Goal: Information Seeking & Learning: Check status

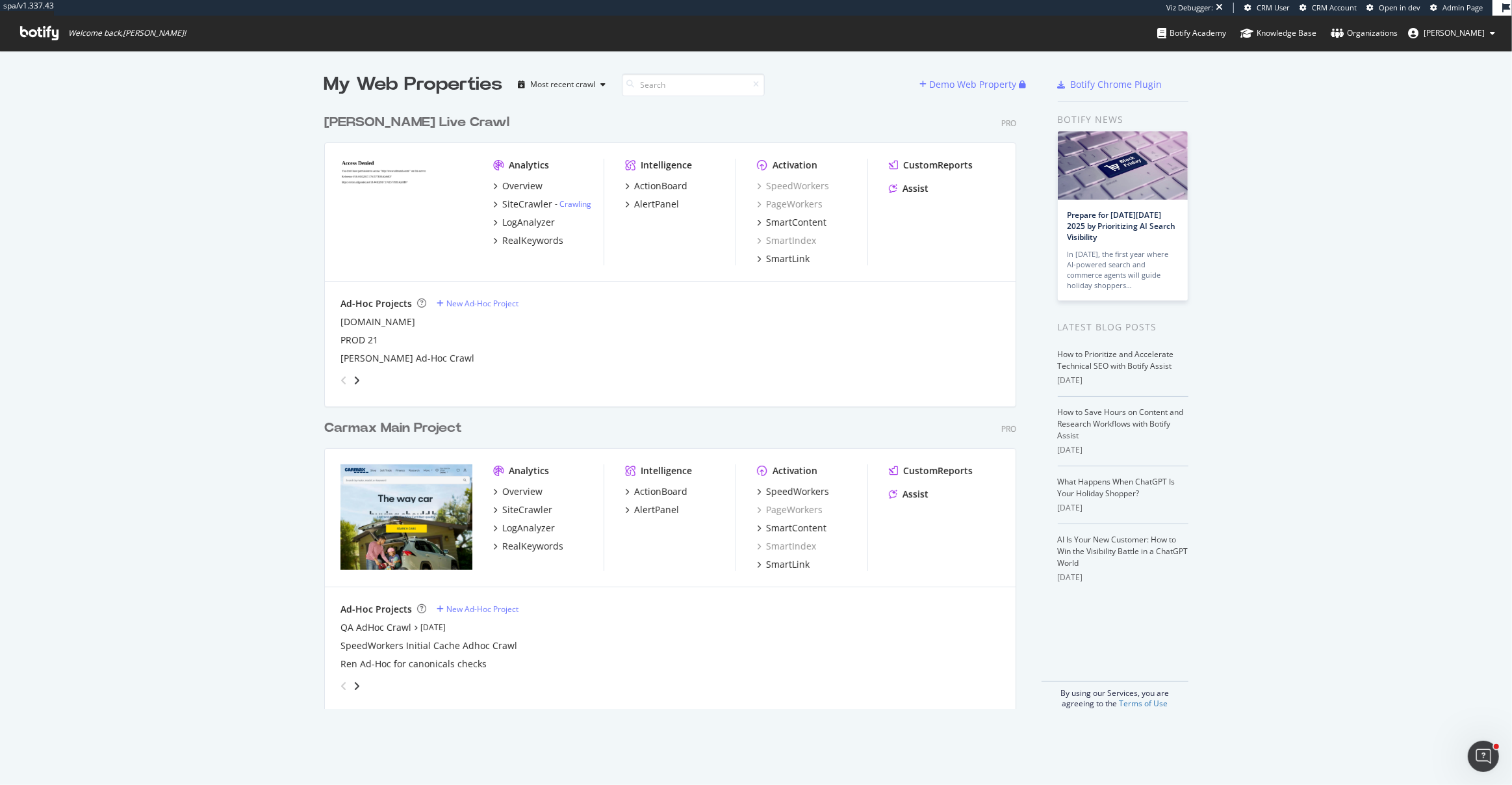
click at [419, 119] on div "[PERSON_NAME] Live Crawl" at bounding box center [417, 122] width 186 height 19
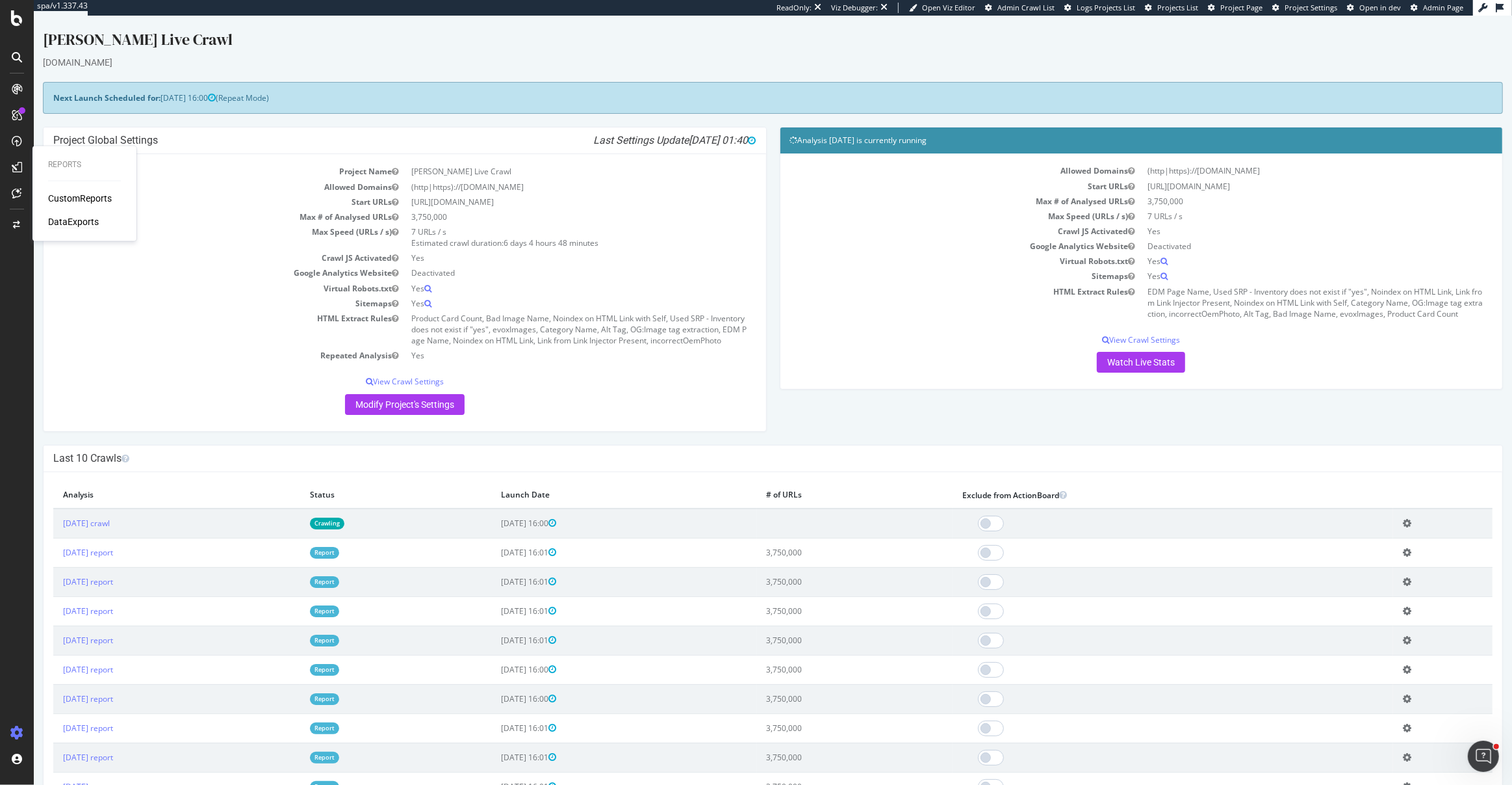
click at [79, 222] on div "DataExports" at bounding box center [73, 221] width 50 height 13
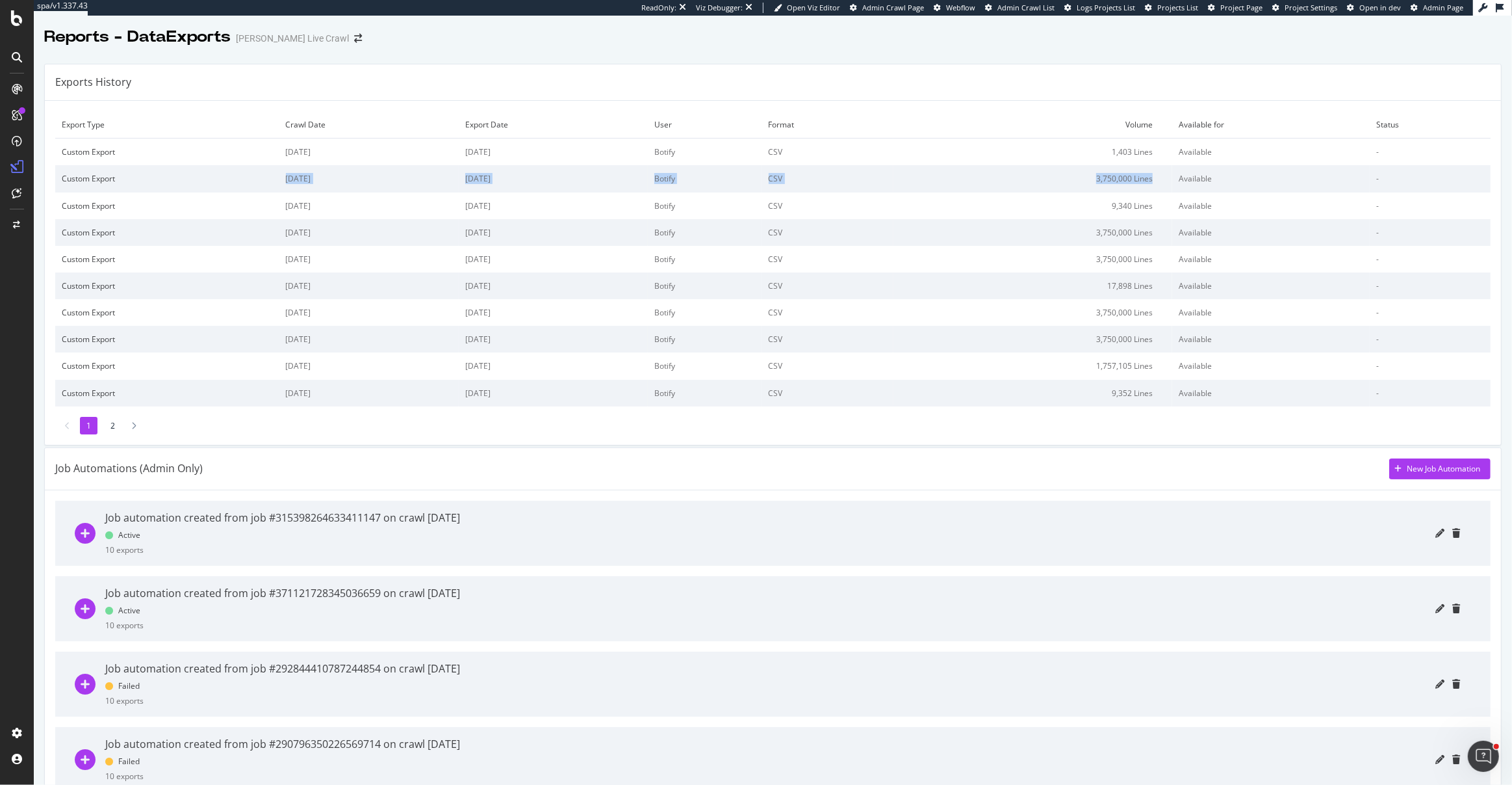
drag, startPoint x: 1190, startPoint y: 180, endPoint x: 265, endPoint y: 184, distance: 925.0
click at [265, 184] on tr "Custom Export [DATE] [DATE] Botify CSV 3,750,000 Lines Available -" at bounding box center [773, 178] width 1435 height 27
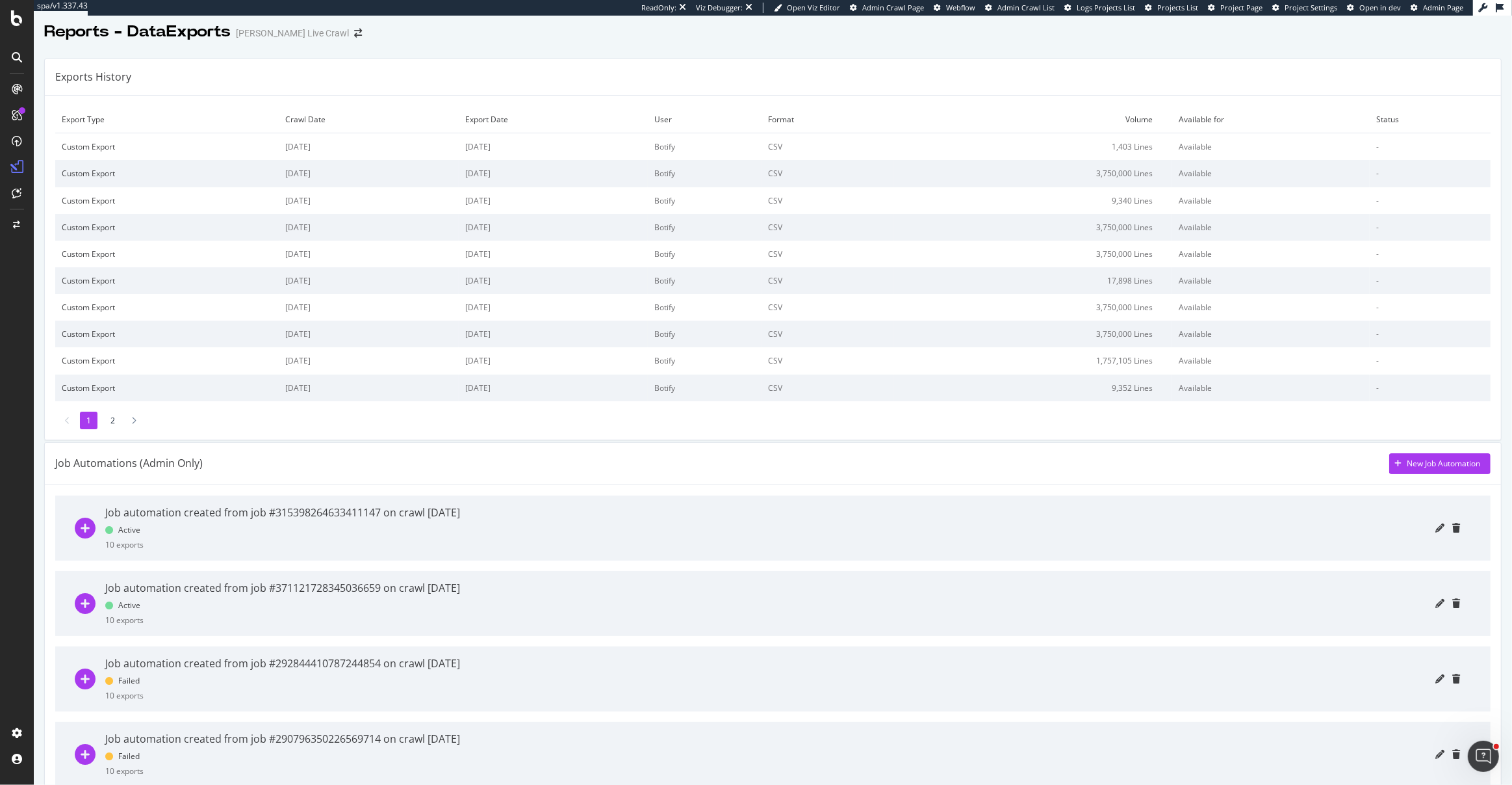
click at [518, 545] on div at bounding box center [964, 528] width 990 height 65
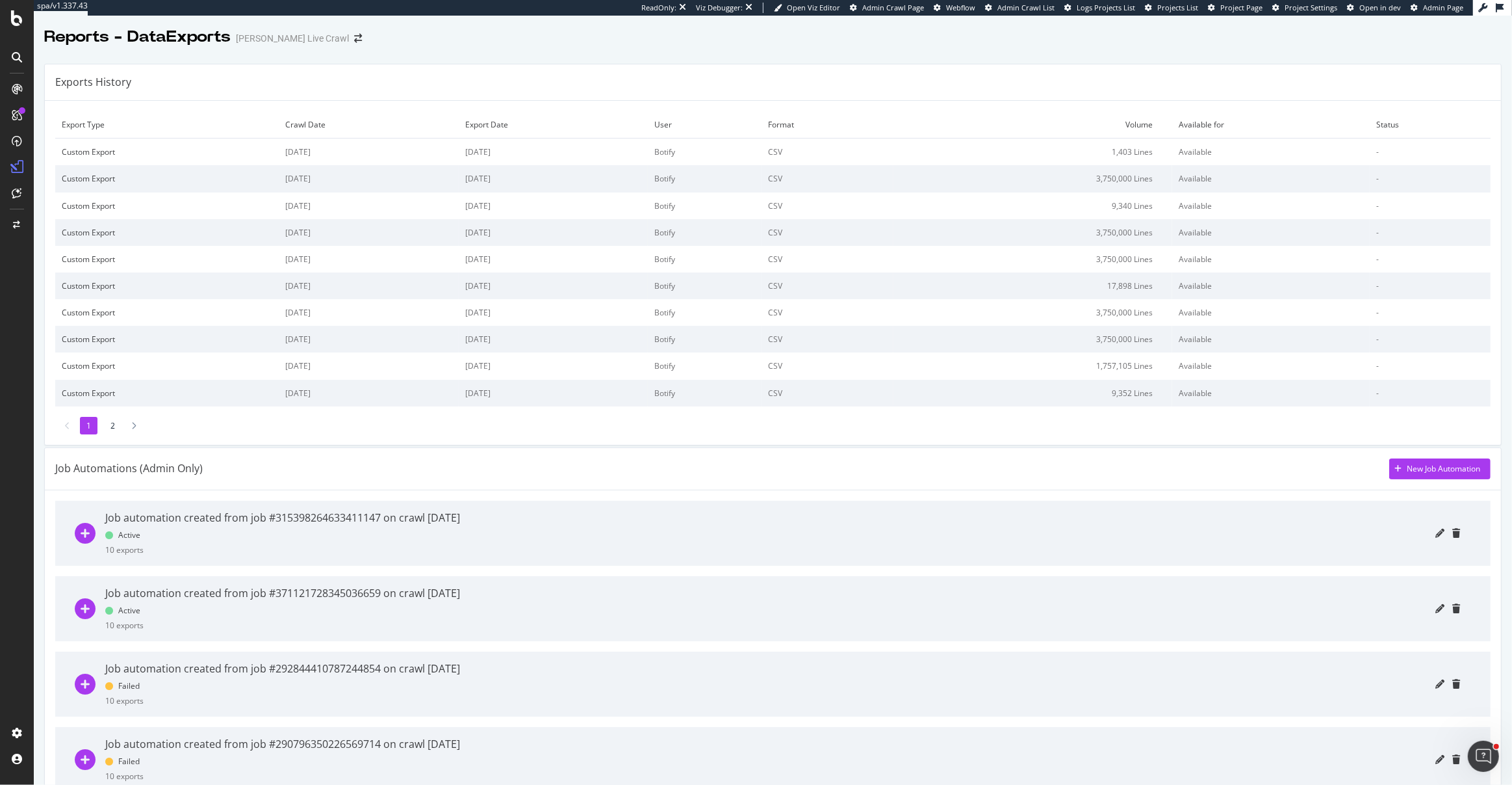
click at [1165, 180] on td "3,750,000 Lines" at bounding box center [1032, 178] width 278 height 27
drag, startPoint x: 267, startPoint y: 479, endPoint x: 233, endPoint y: 477, distance: 34.1
click at [267, 479] on div "Job Automations (Admin Only) New Job Automation" at bounding box center [773, 469] width 1457 height 42
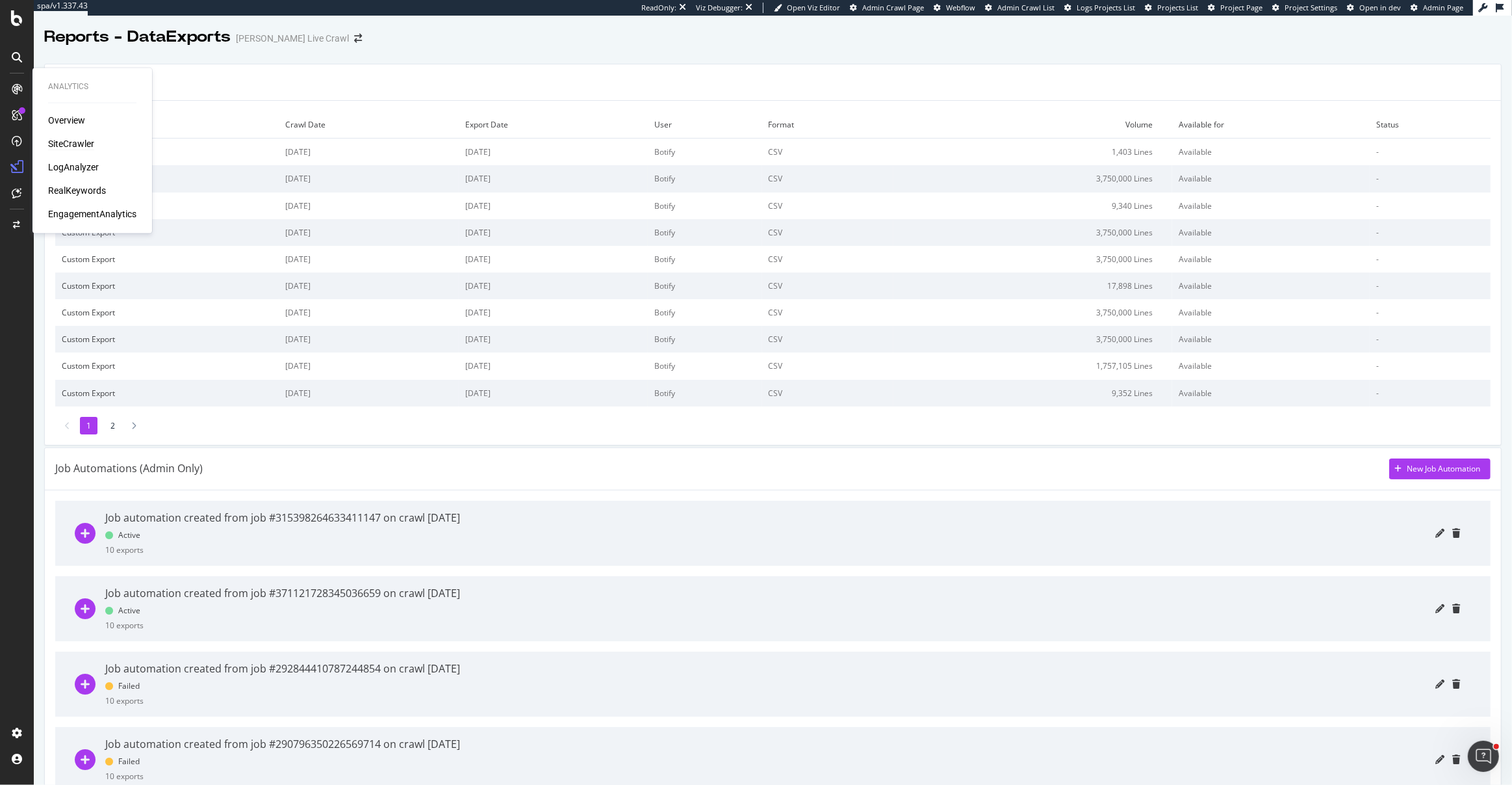
click at [72, 143] on div "SiteCrawler" at bounding box center [71, 143] width 46 height 13
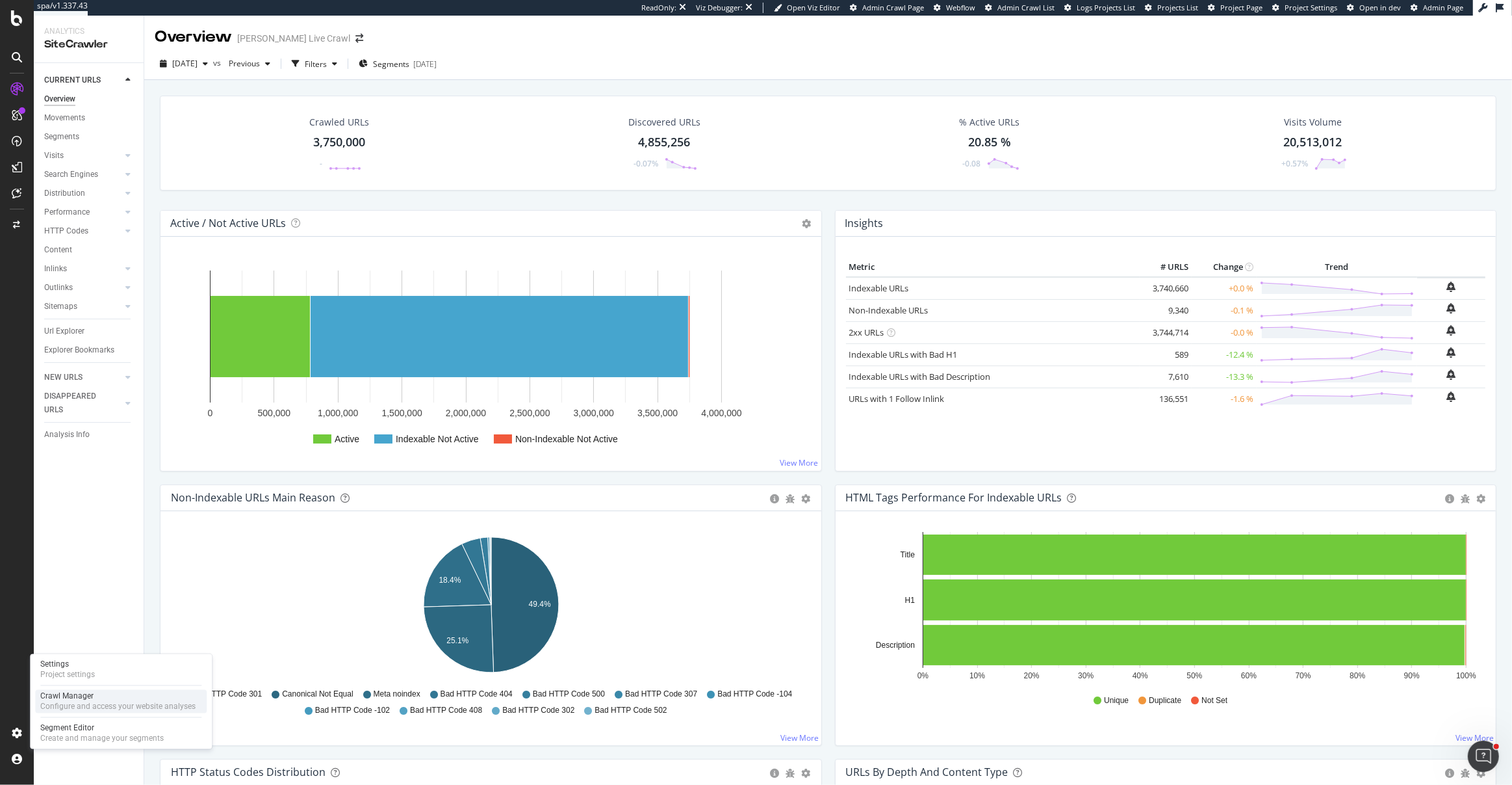
click at [89, 694] on div "Crawl Manager" at bounding box center [117, 696] width 155 height 11
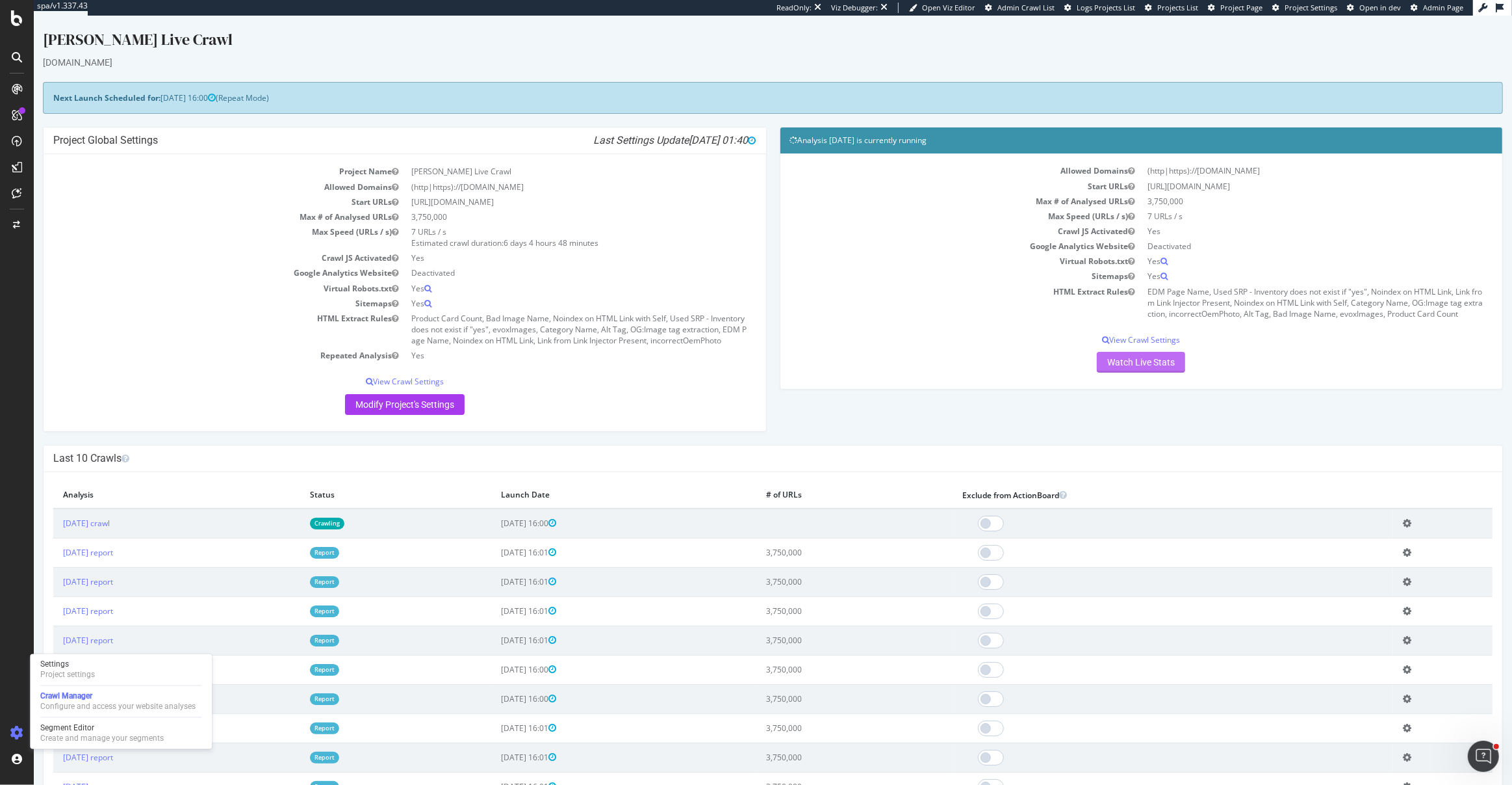
scroll to position [3, 0]
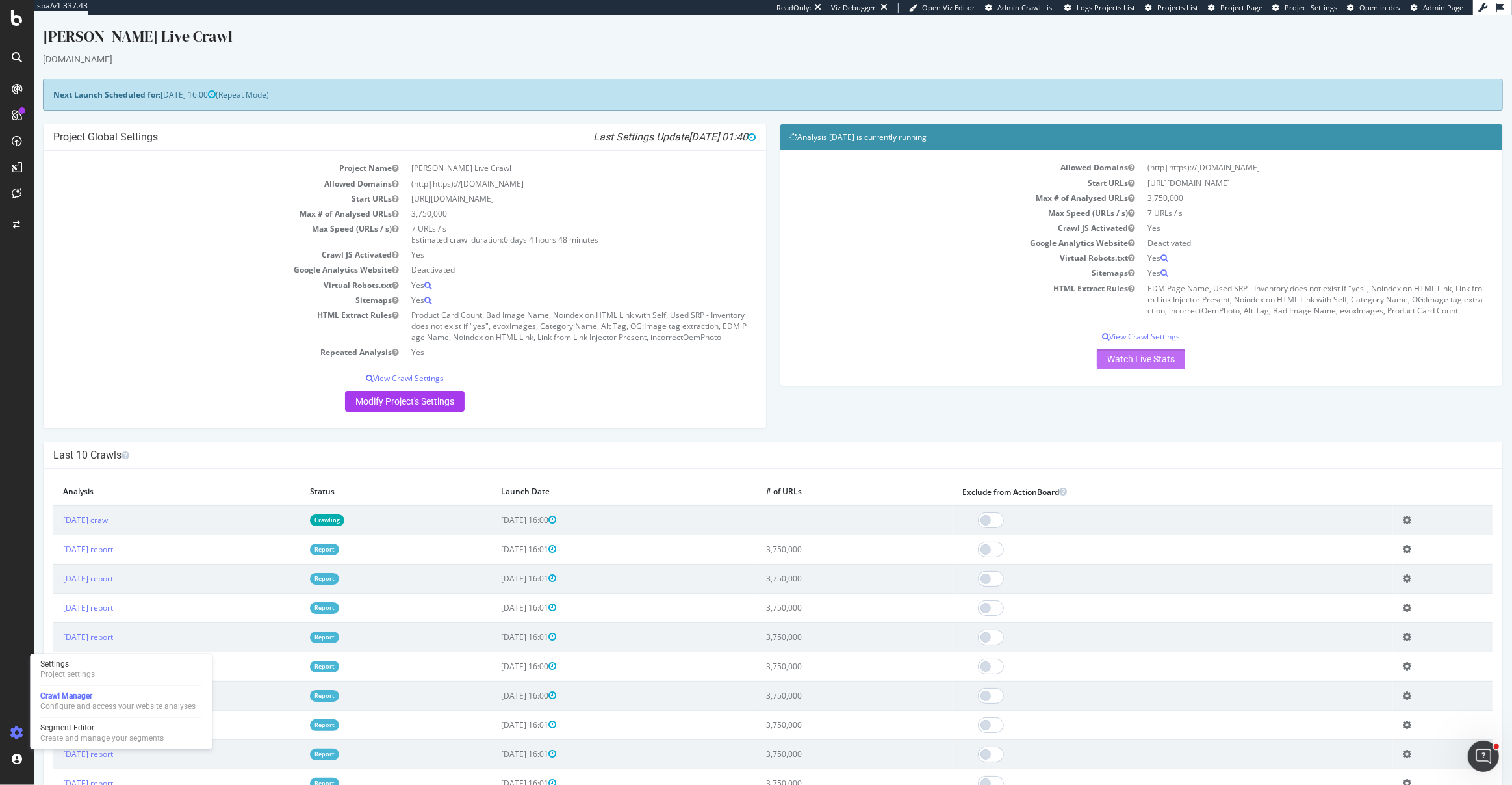
click at [1157, 358] on link "Watch Live Stats" at bounding box center [1141, 358] width 89 height 21
